Goal: Task Accomplishment & Management: Use online tool/utility

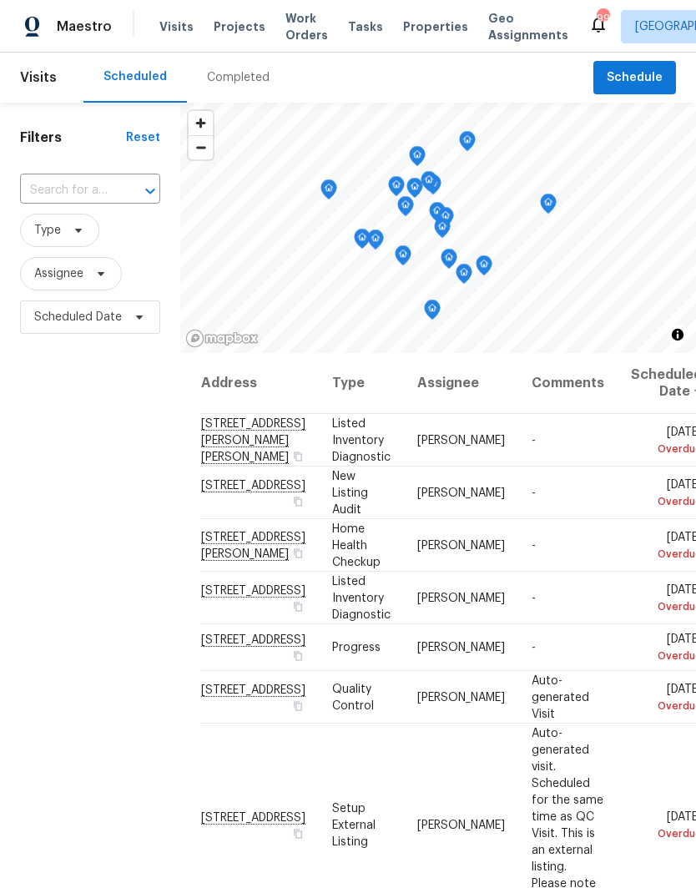
click at [287, 17] on span "Work Orders" at bounding box center [306, 26] width 43 height 33
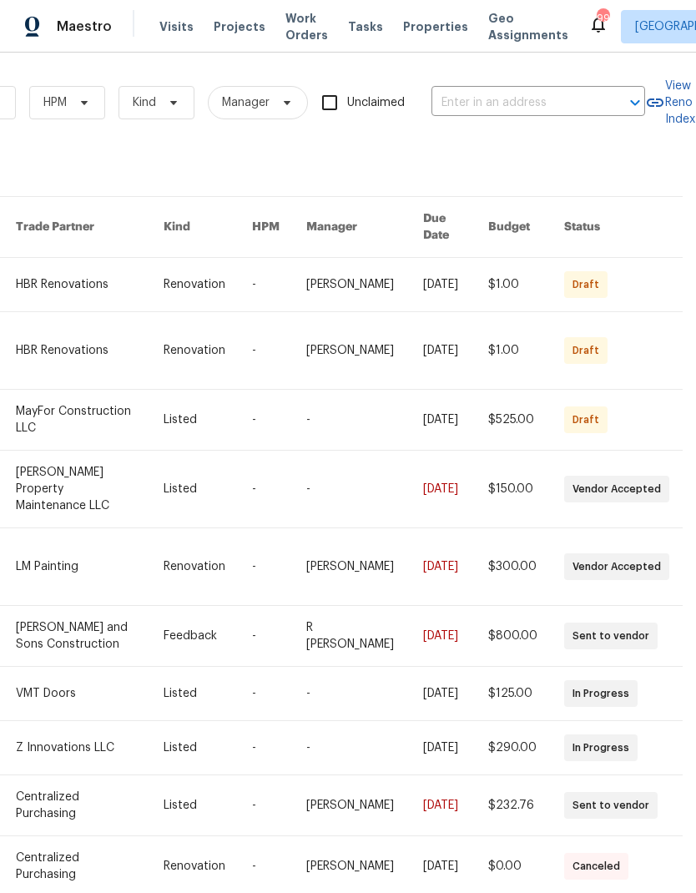
scroll to position [0, 275]
click at [508, 98] on input "text" at bounding box center [514, 103] width 167 height 26
type input "4727"
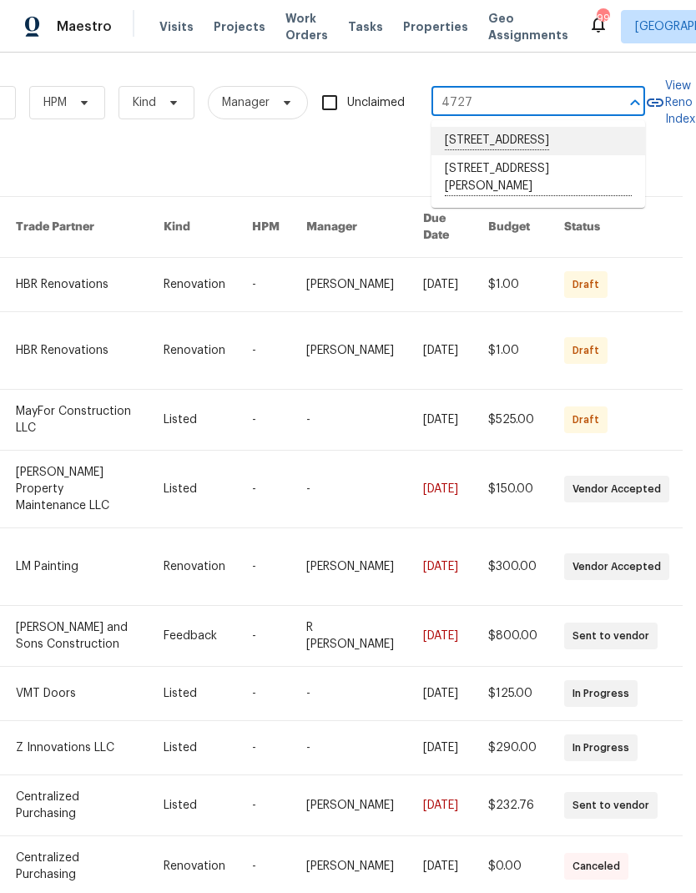
click at [555, 137] on li "[STREET_ADDRESS]" at bounding box center [538, 141] width 214 height 28
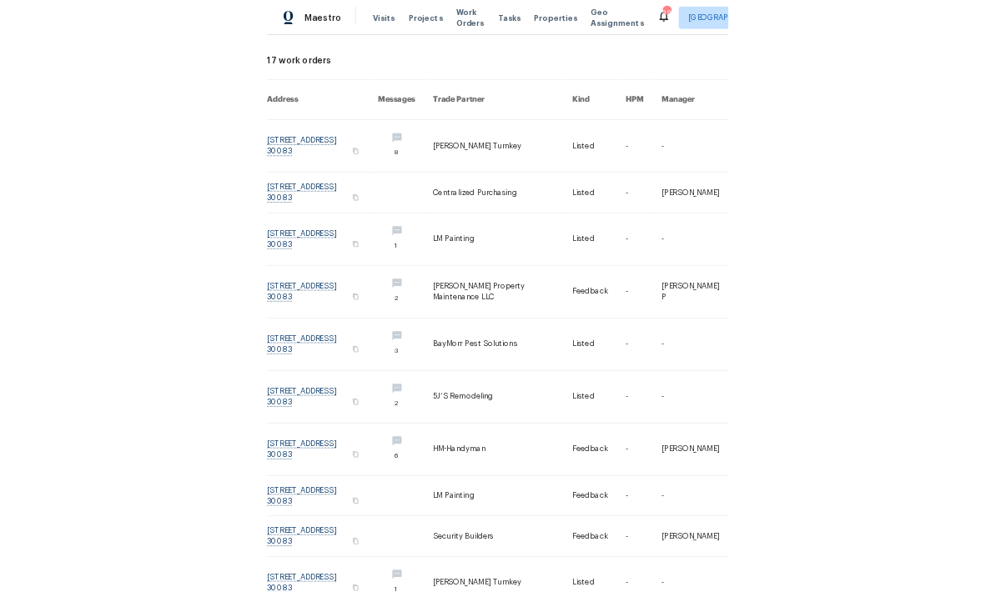
scroll to position [76, 0]
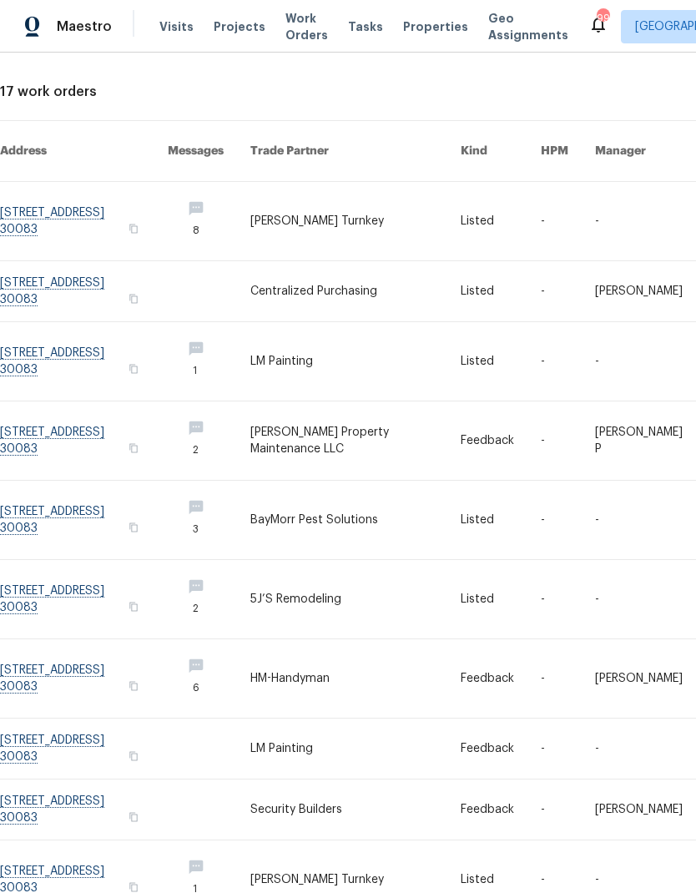
click at [71, 198] on link at bounding box center [84, 221] width 168 height 78
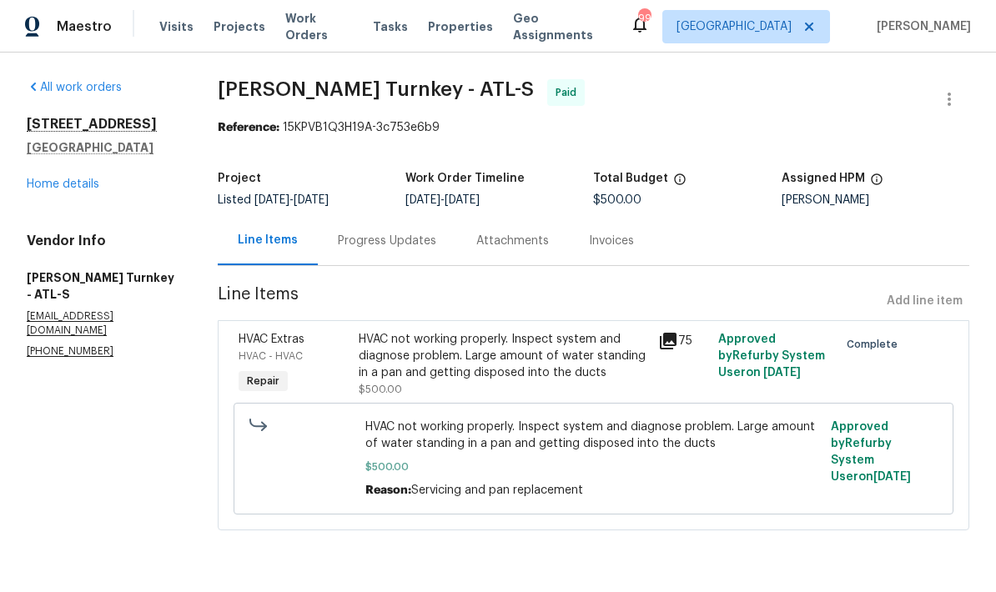
click at [64, 190] on link "Home details" at bounding box center [63, 185] width 73 height 12
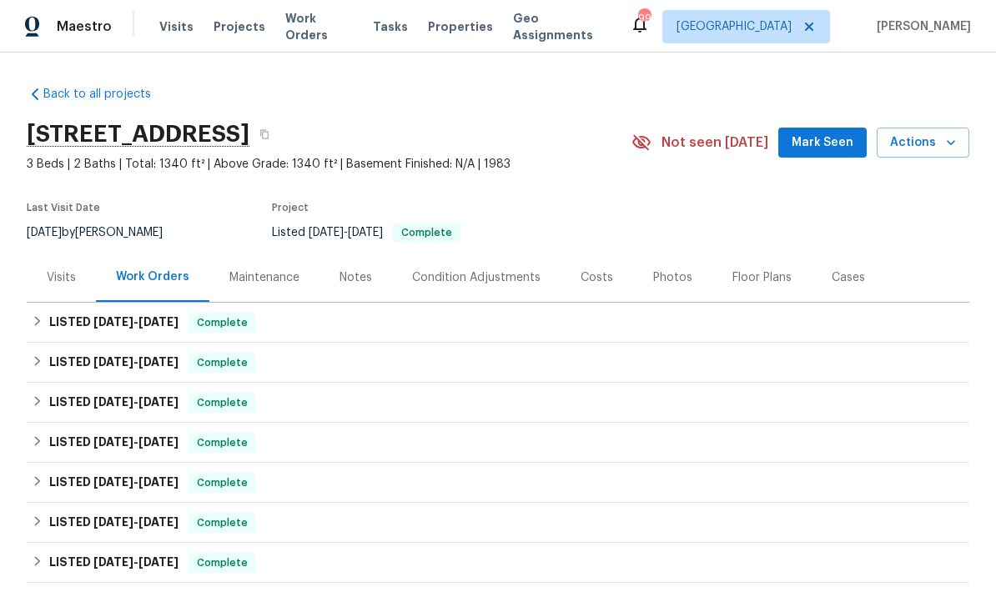
click at [668, 282] on div "Photos" at bounding box center [672, 278] width 39 height 17
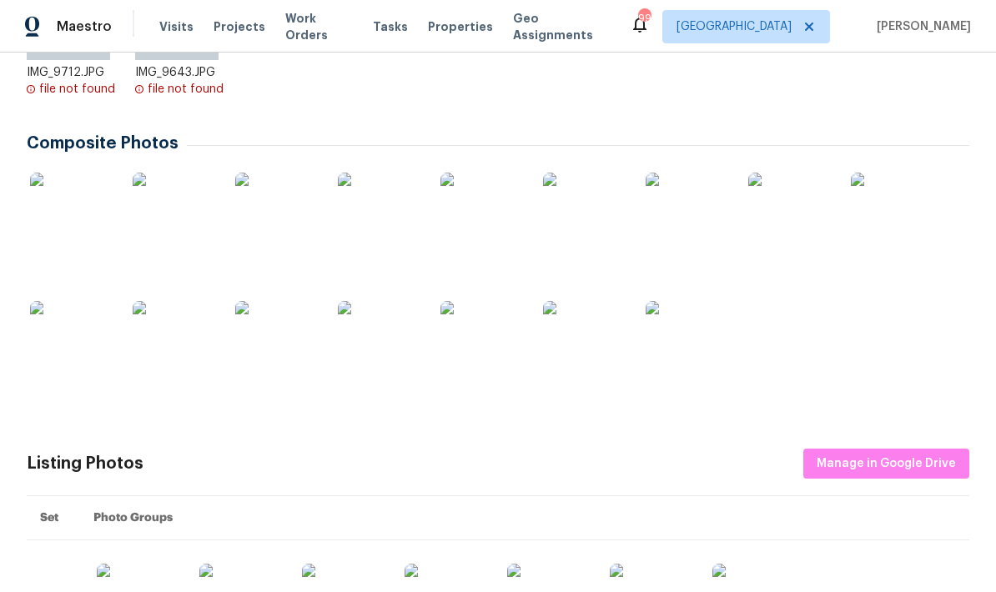
scroll to position [490, 0]
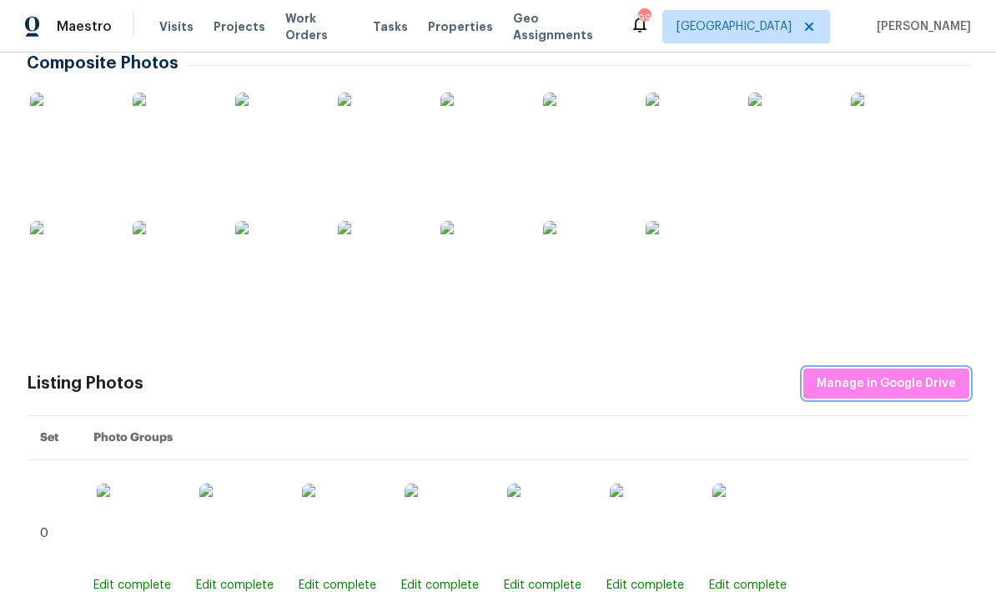
click at [899, 381] on span "Manage in Google Drive" at bounding box center [886, 384] width 139 height 21
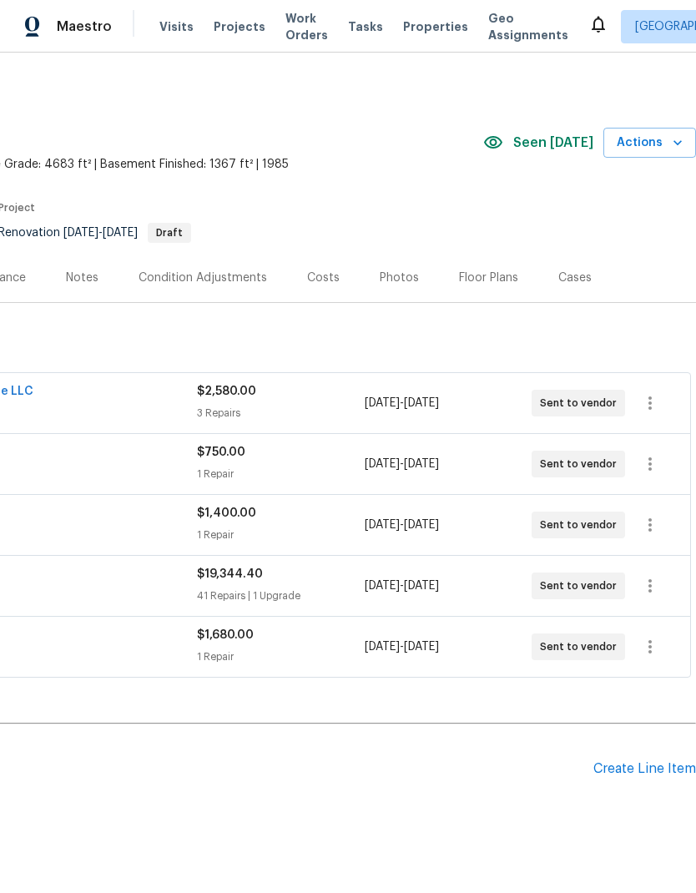
scroll to position [0, 247]
click at [649, 141] on span "Actions" at bounding box center [650, 143] width 66 height 21
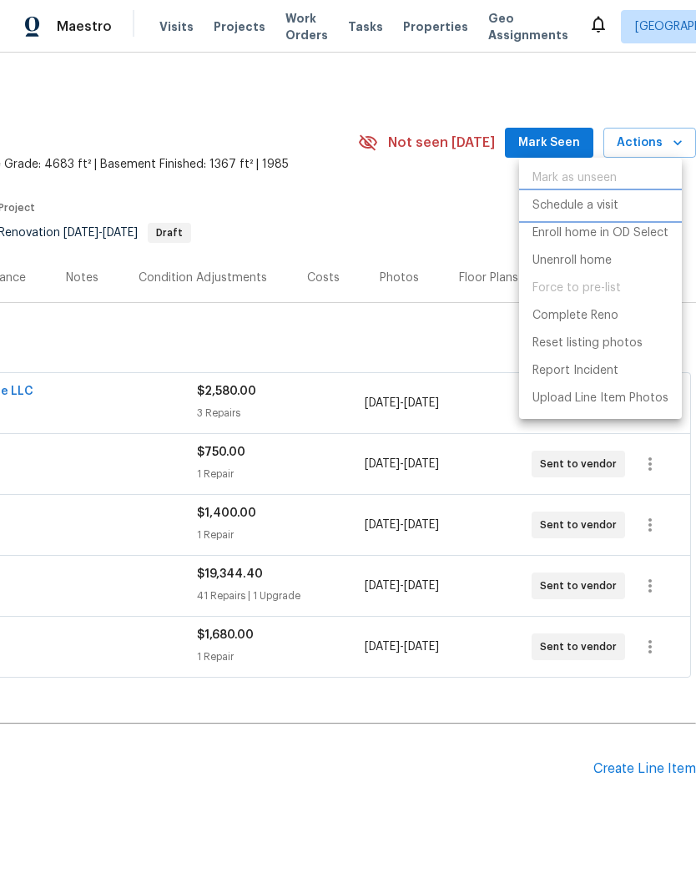
click at [607, 202] on p "Schedule a visit" at bounding box center [575, 206] width 86 height 18
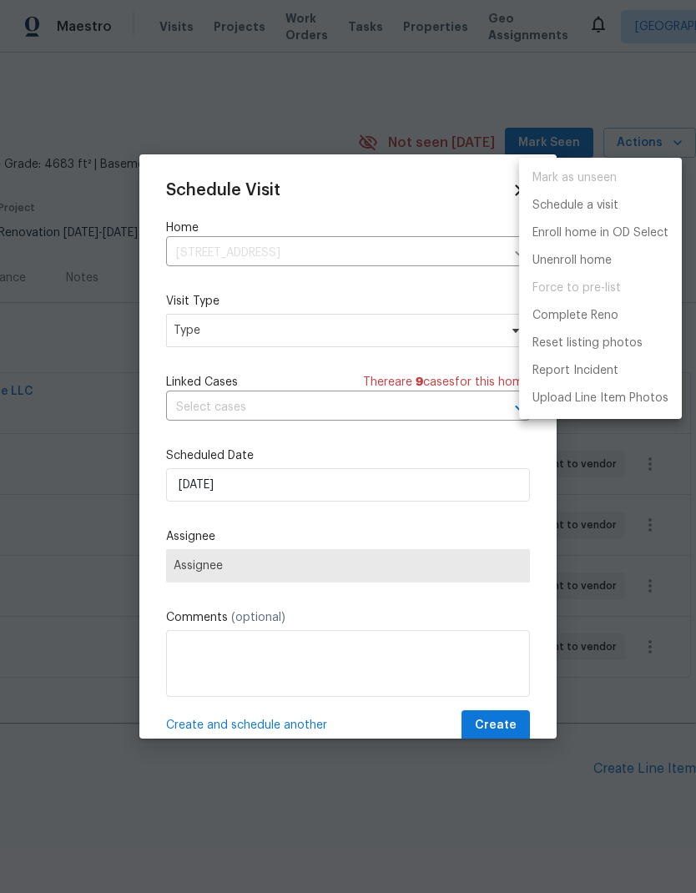
click at [315, 330] on div at bounding box center [348, 446] width 696 height 893
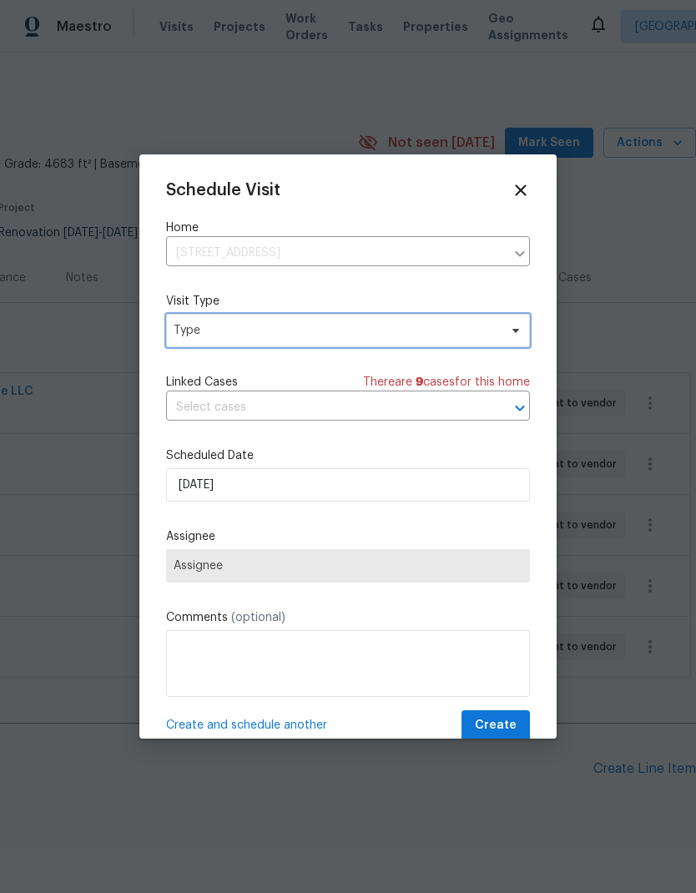
click at [310, 328] on span "Type" at bounding box center [336, 330] width 325 height 17
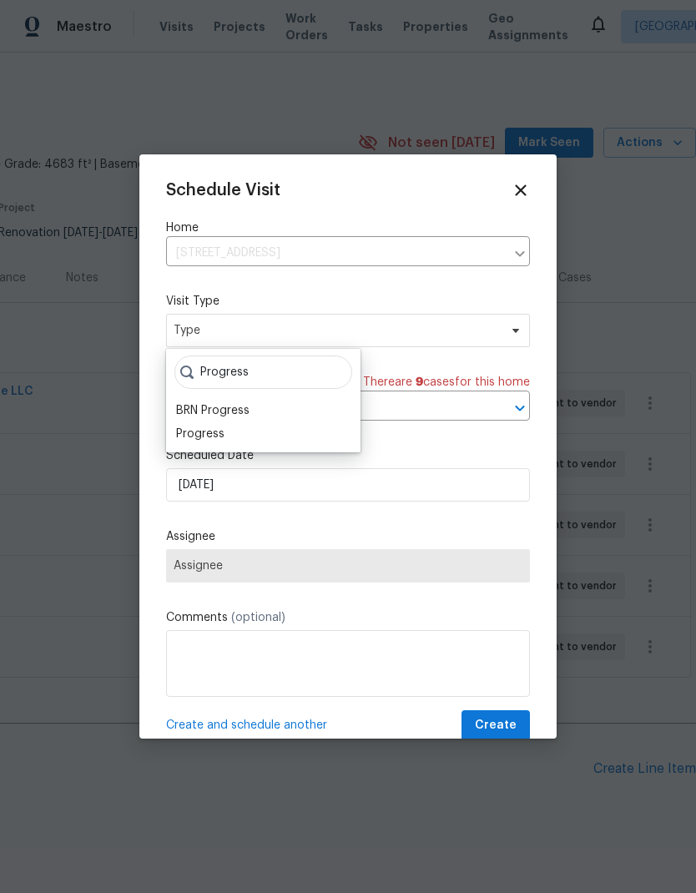
type input "Progress"
click at [219, 434] on div "Progress" at bounding box center [200, 434] width 48 height 17
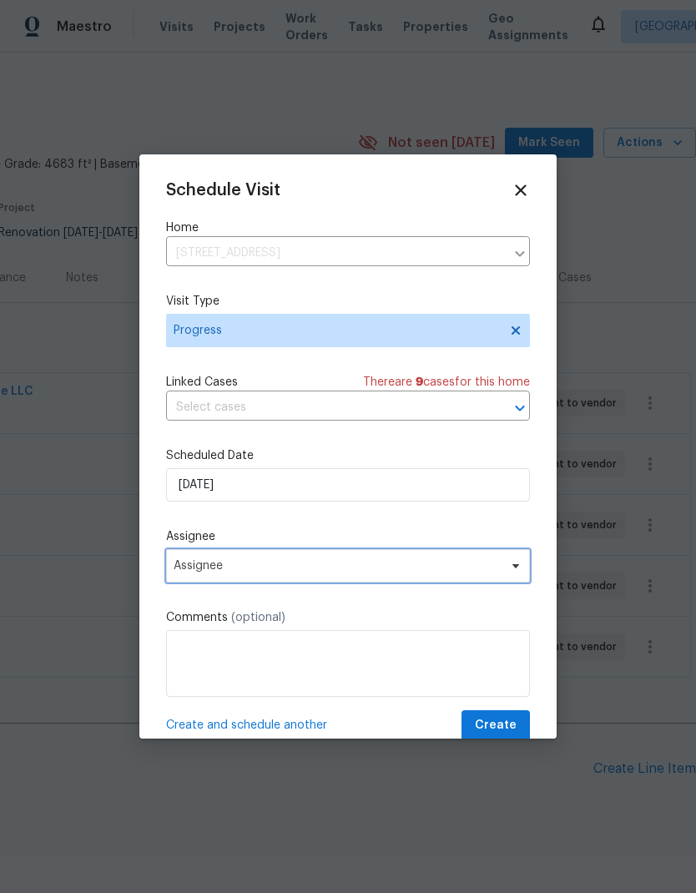
click at [291, 572] on span "Assignee" at bounding box center [337, 565] width 327 height 13
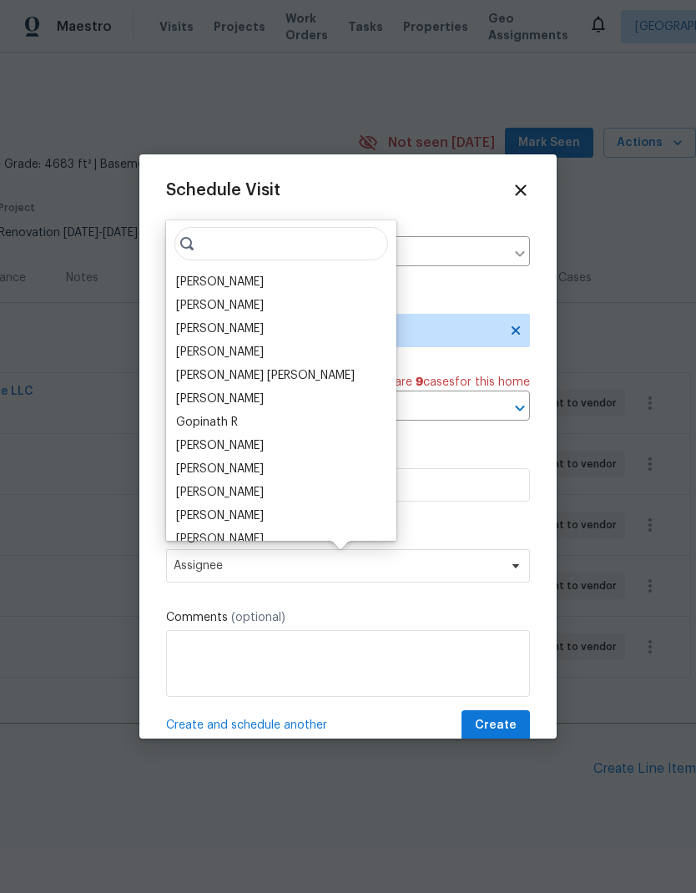
click at [229, 285] on div "[PERSON_NAME]" at bounding box center [220, 282] width 88 height 17
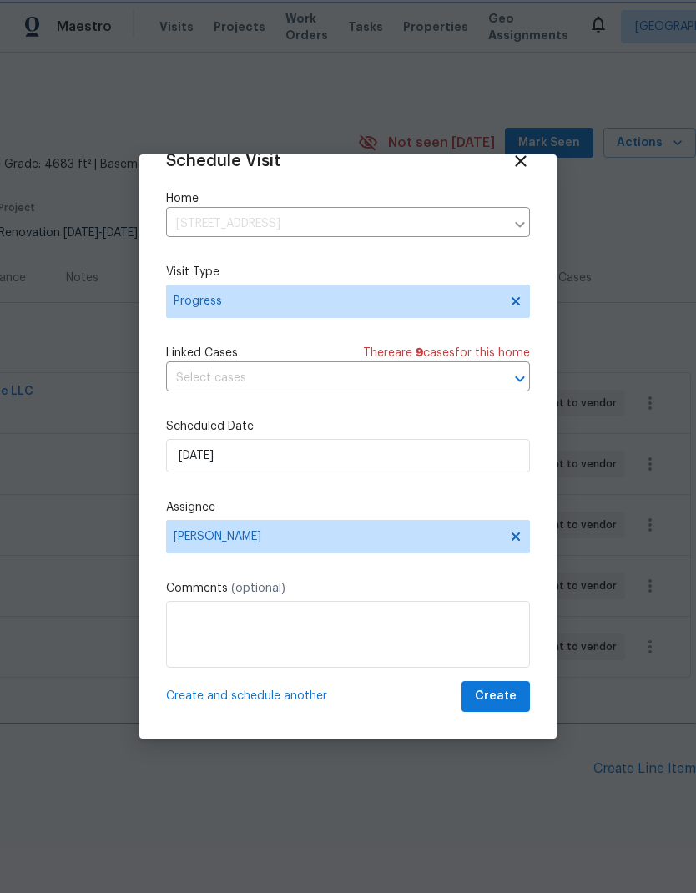
scroll to position [33, 0]
click at [502, 696] on span "Create" at bounding box center [496, 696] width 42 height 21
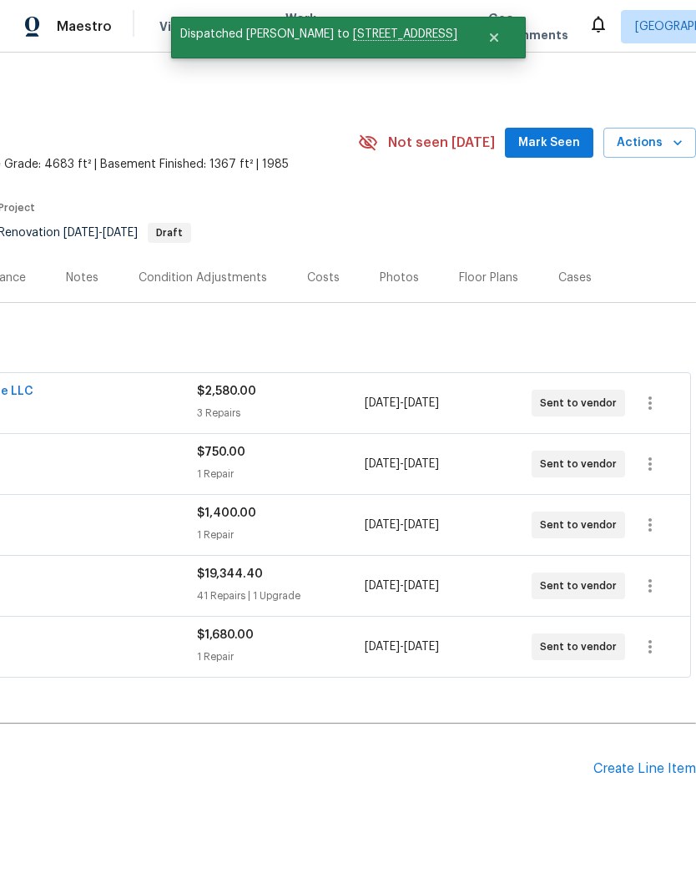
click at [550, 134] on span "Mark Seen" at bounding box center [549, 143] width 62 height 21
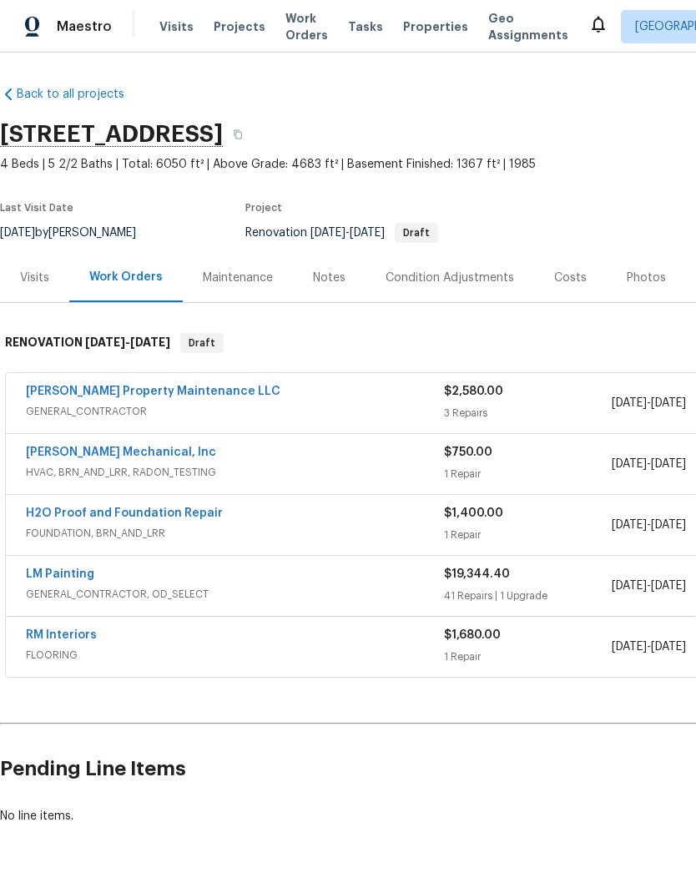
scroll to position [0, 0]
click at [243, 137] on icon "button" at bounding box center [238, 134] width 10 height 10
click at [253, 134] on button "button" at bounding box center [238, 134] width 30 height 30
